Goal: Transaction & Acquisition: Purchase product/service

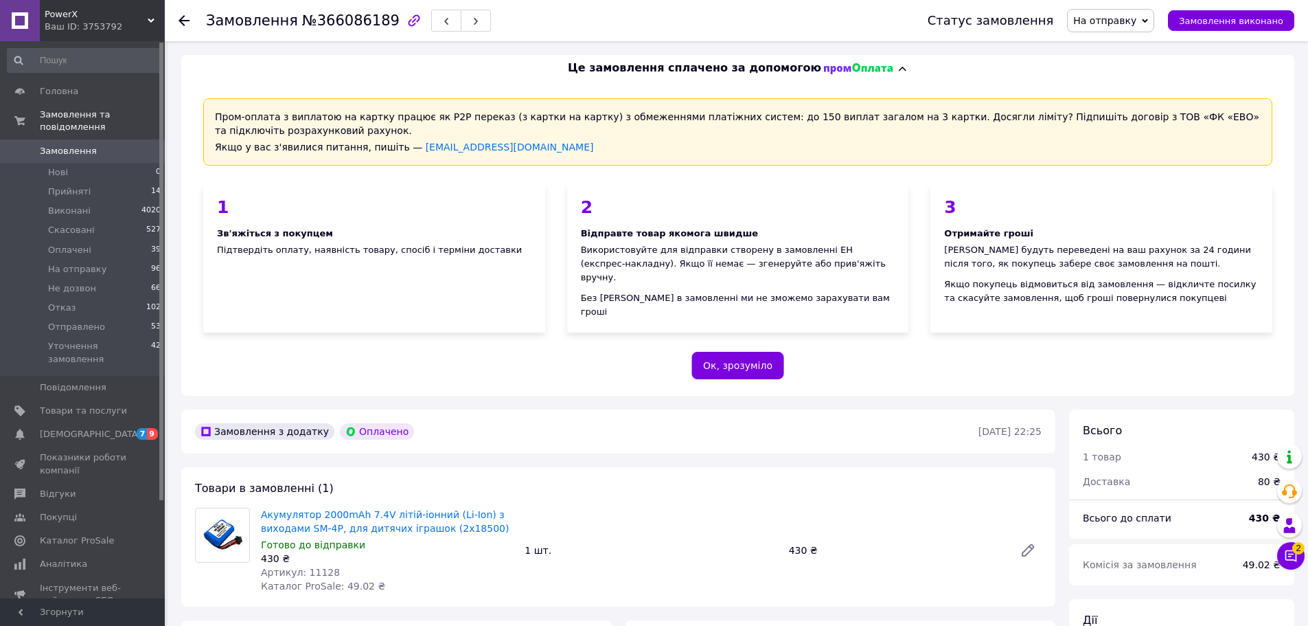
click at [62, 145] on span "Замовлення" at bounding box center [68, 151] width 57 height 12
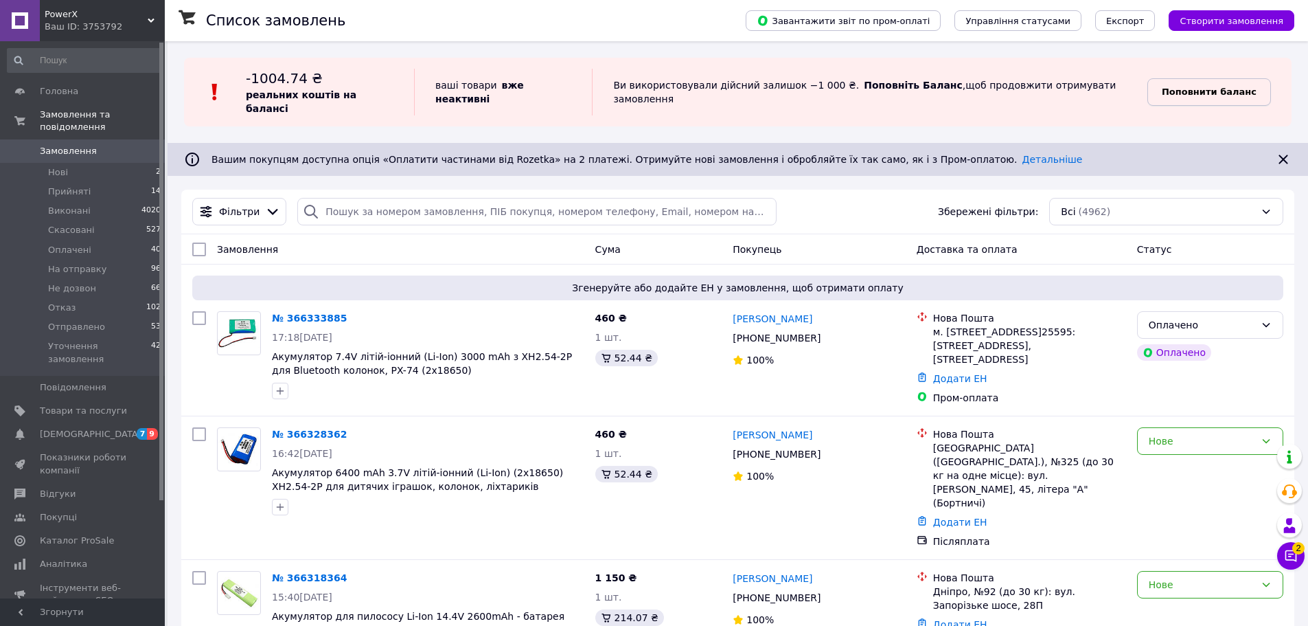
click at [1202, 87] on b "Поповнити баланс" at bounding box center [1209, 92] width 95 height 10
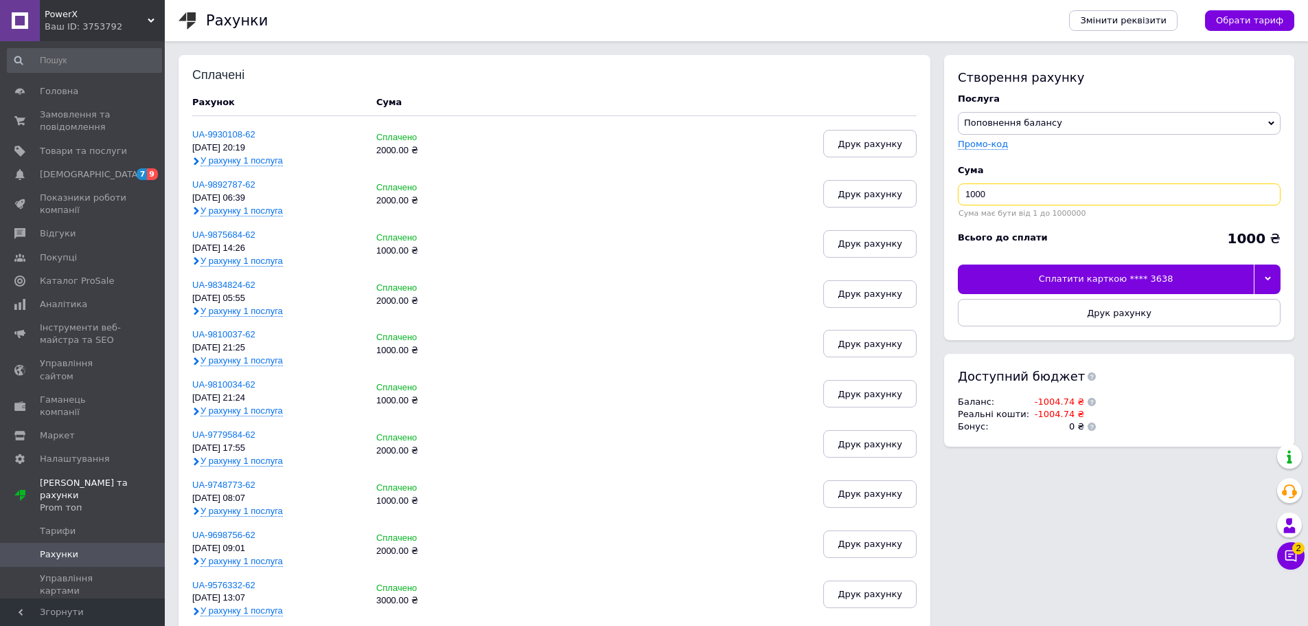
type textarea "00"
drag, startPoint x: 994, startPoint y: 195, endPoint x: 942, endPoint y: 202, distance: 52.6
click at [942, 202] on div "Створення рахунку Послуга Поповнення балансу Premium-дизайн Промо-код Cума 1000…" at bounding box center [1115, 257] width 357 height 405
type input "2000"
click at [1269, 285] on div at bounding box center [1267, 278] width 27 height 29
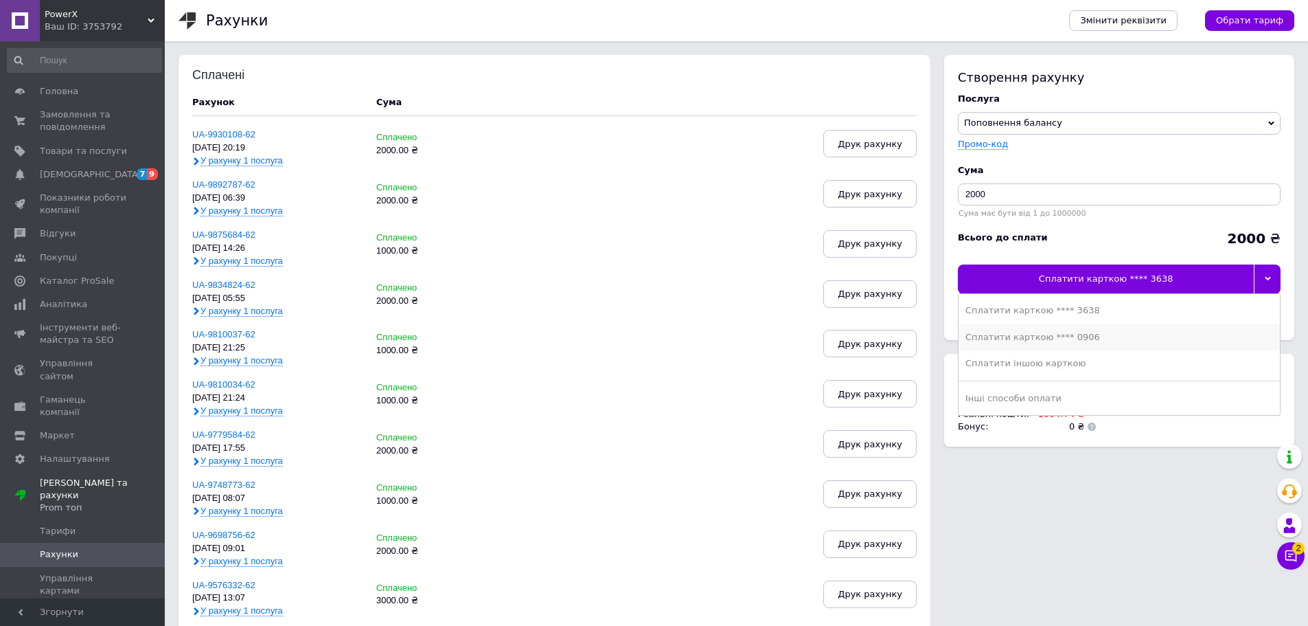
click at [1093, 332] on div "Сплатити карткою **** 0906" at bounding box center [1120, 337] width 308 height 12
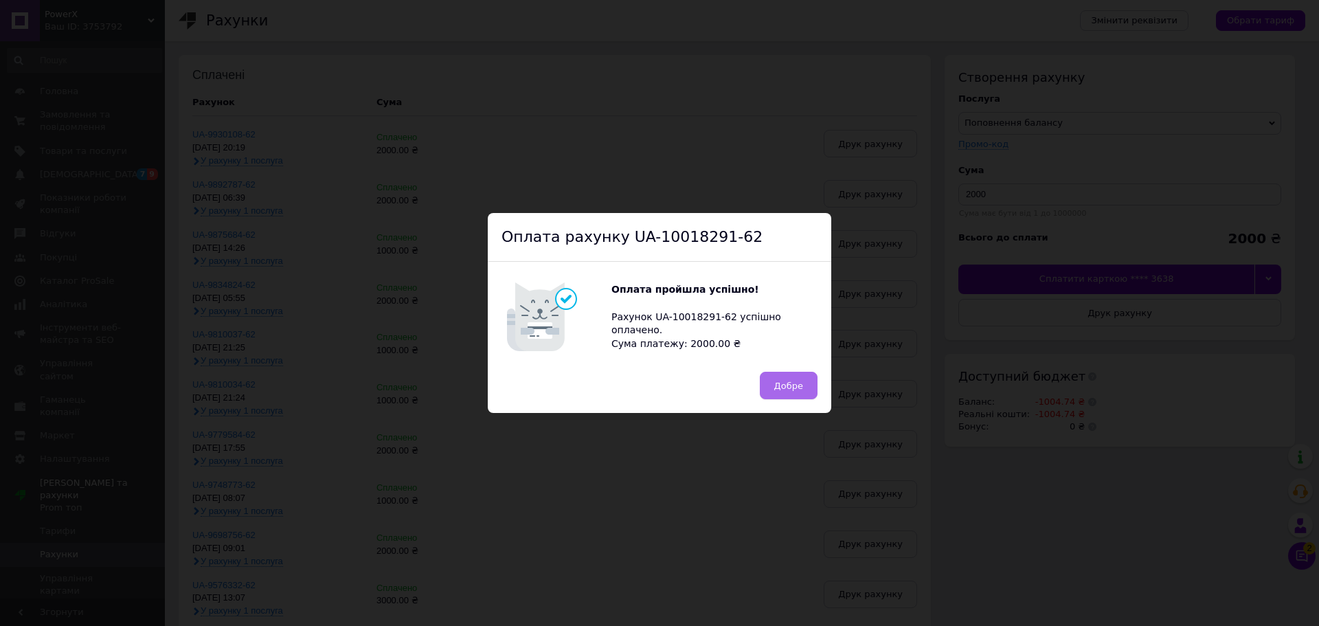
click at [786, 385] on span "Добре" at bounding box center [788, 385] width 29 height 10
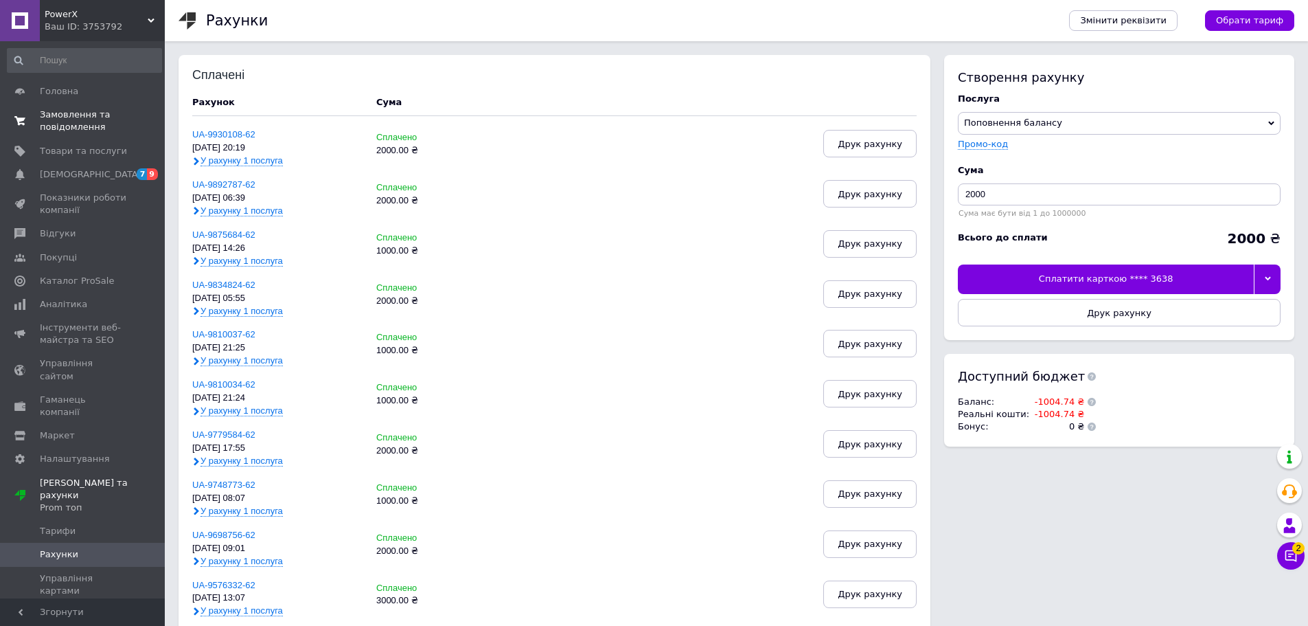
click at [76, 123] on span "Замовлення та повідомлення" at bounding box center [83, 121] width 87 height 25
